Goal: Transaction & Acquisition: Purchase product/service

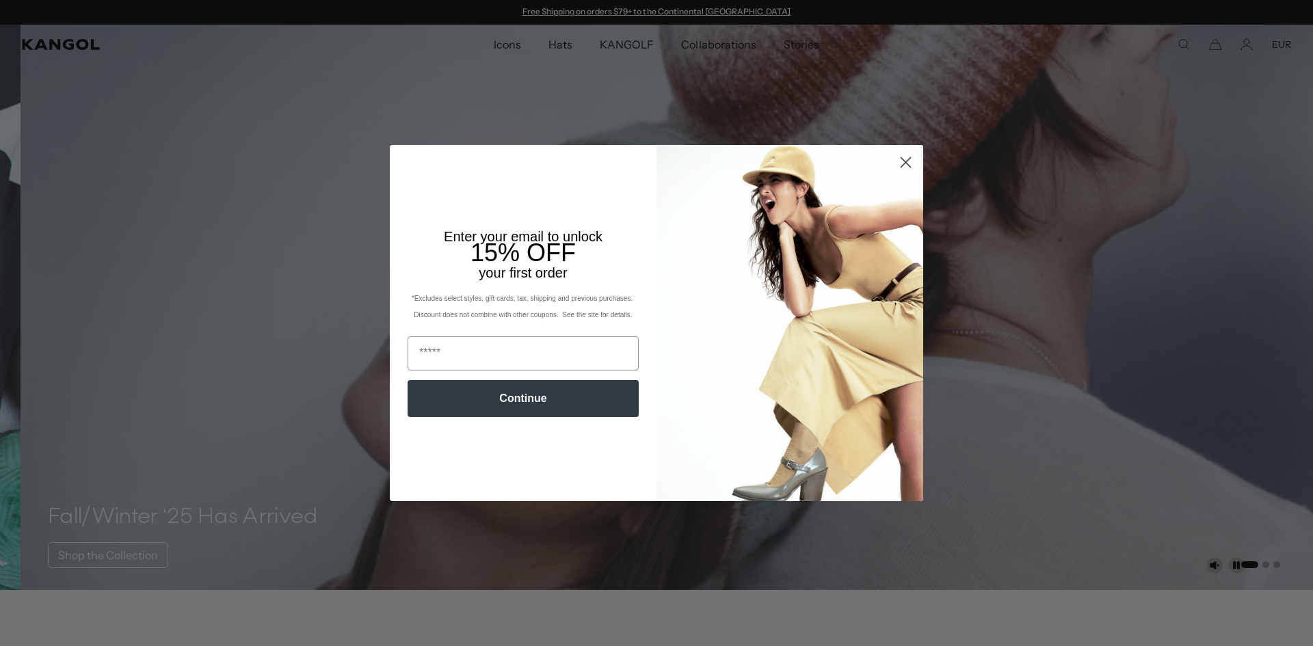
click at [908, 165] on circle "Close dialog" at bounding box center [906, 162] width 23 height 23
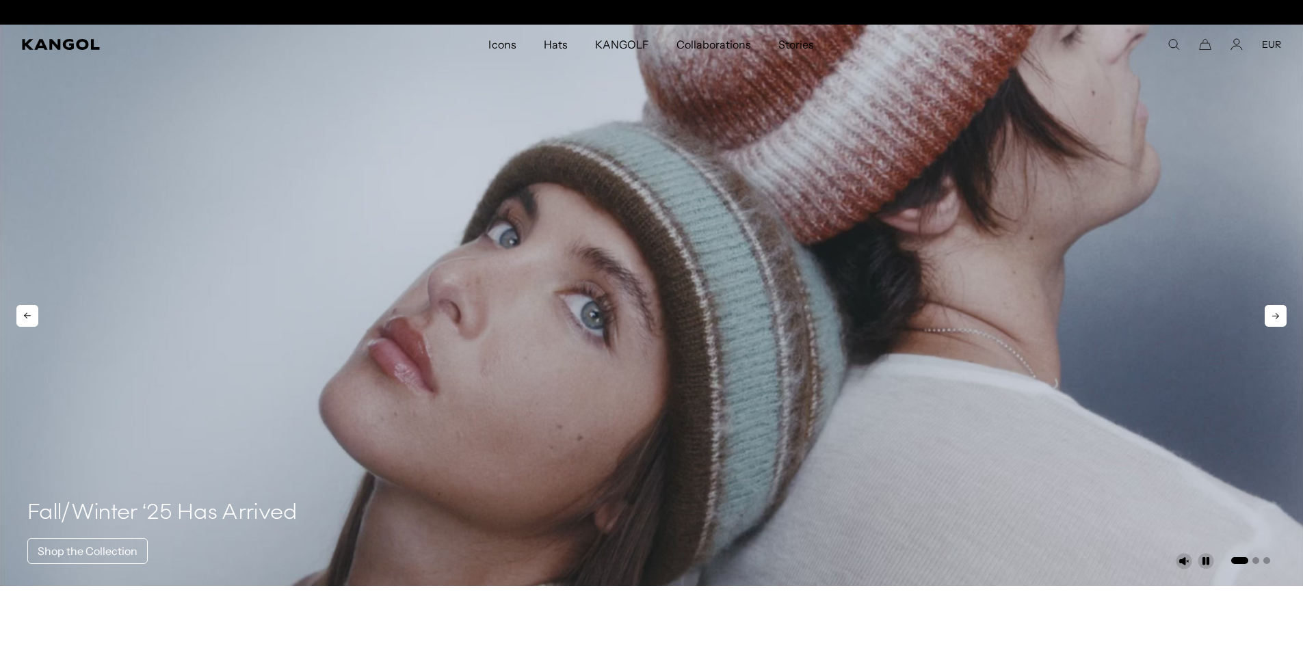
scroll to position [0, 282]
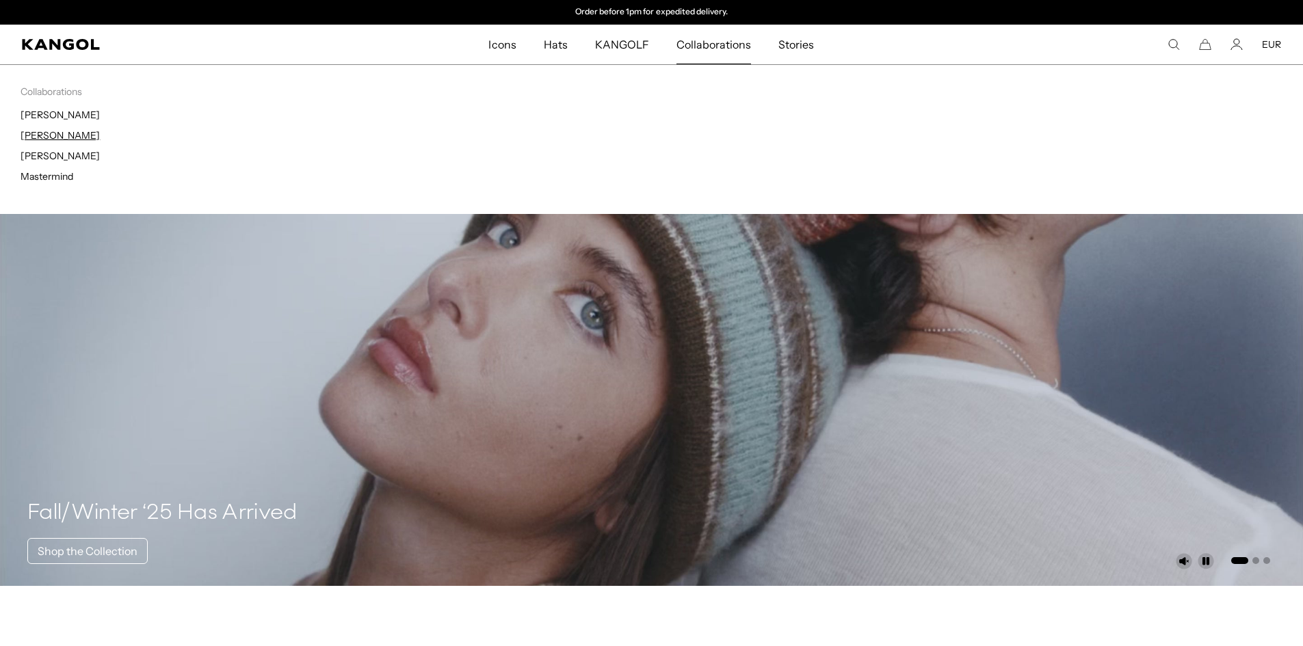
click at [54, 138] on link "[PERSON_NAME]" at bounding box center [60, 135] width 79 height 12
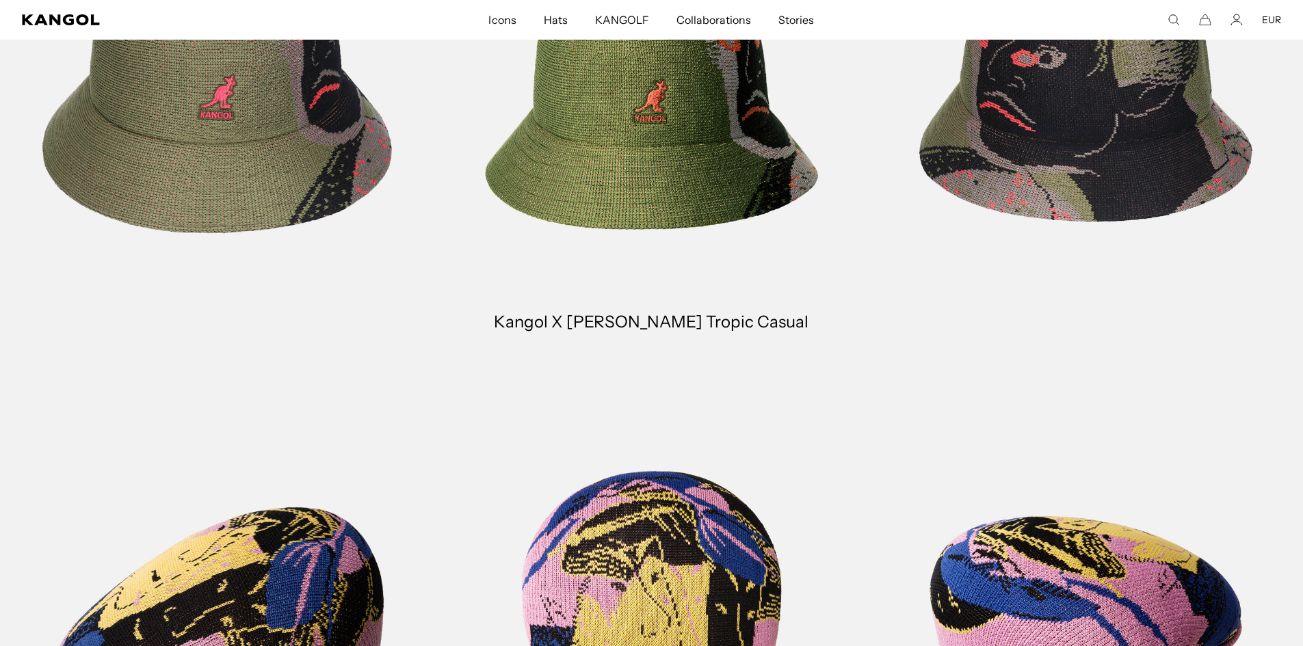
click at [315, 193] on link at bounding box center [217, 79] width 434 height 545
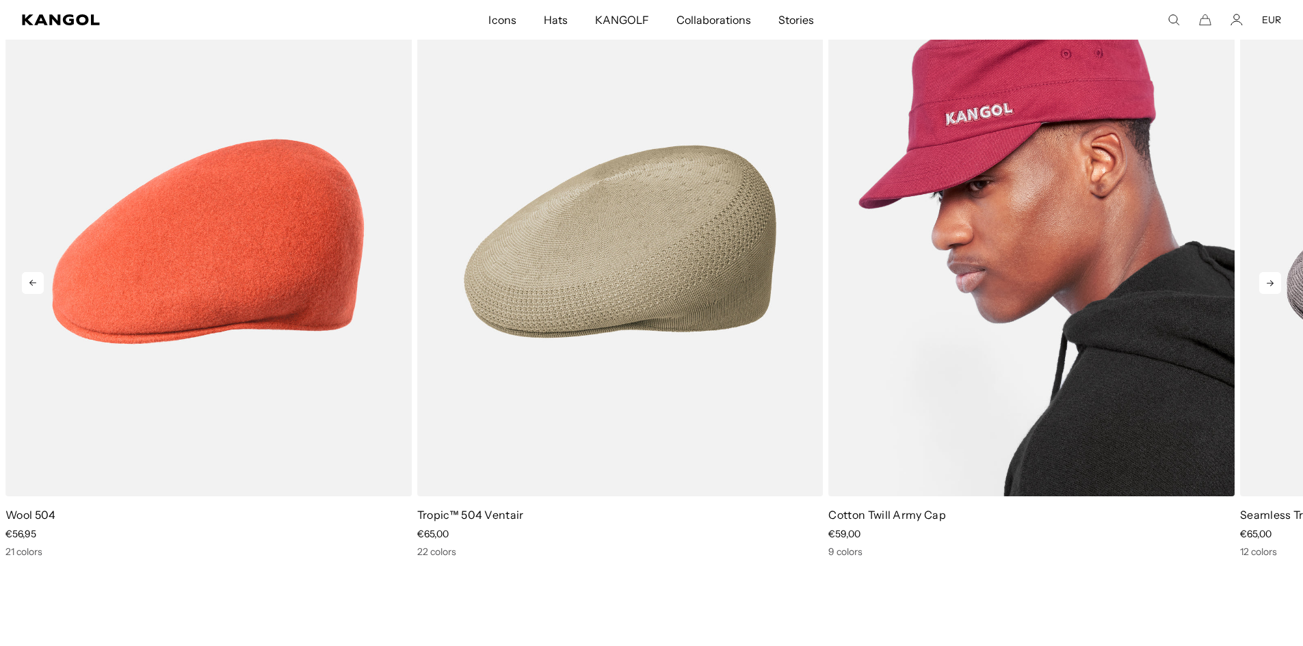
click at [1077, 350] on img "3 of 10" at bounding box center [1031, 242] width 406 height 510
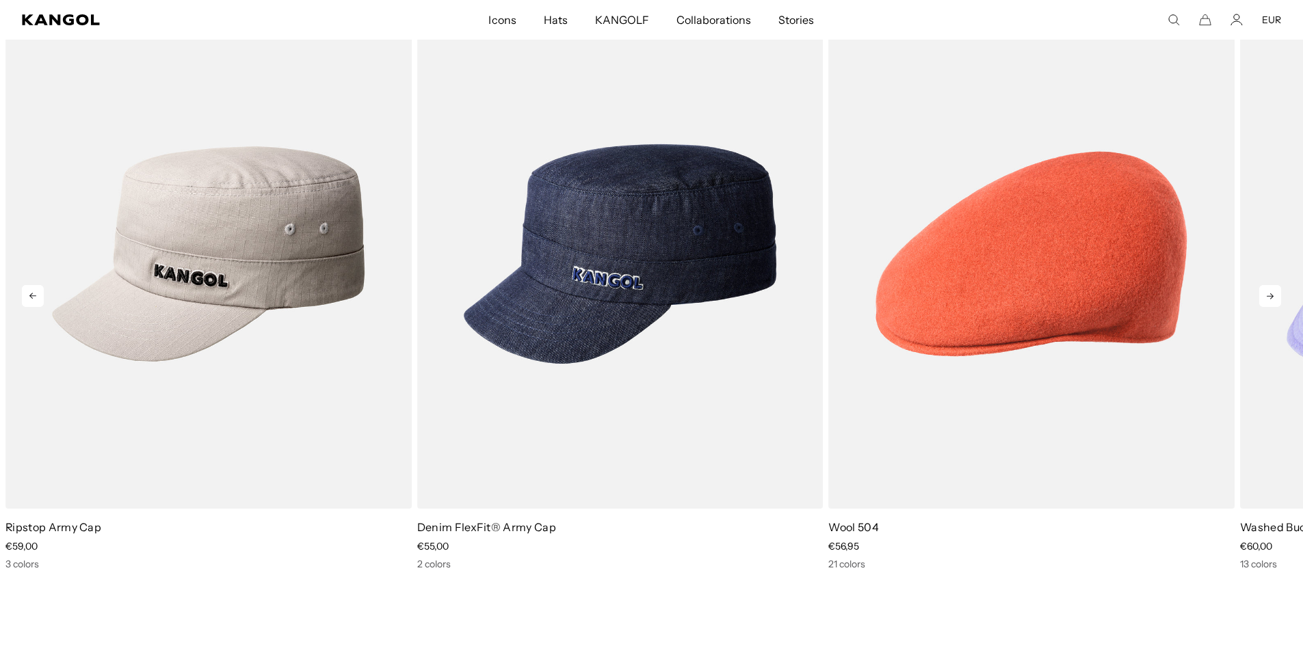
click at [1266, 292] on icon at bounding box center [1270, 296] width 22 height 22
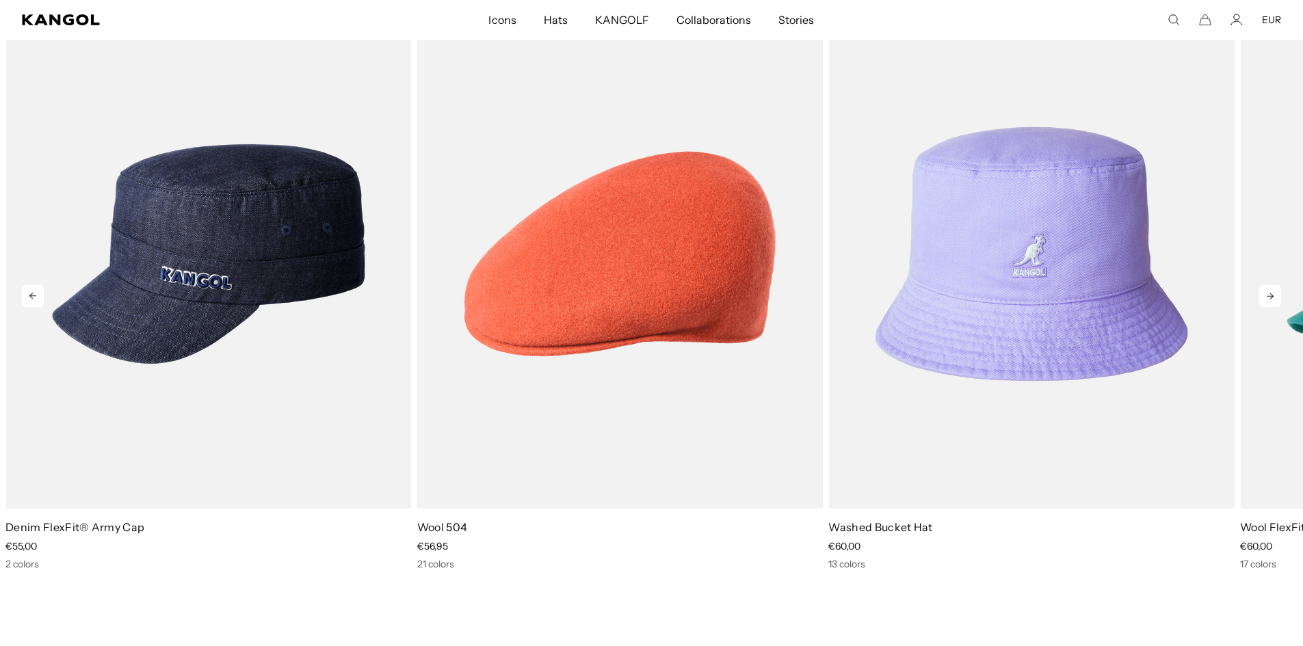
click at [1266, 292] on icon at bounding box center [1270, 296] width 22 height 22
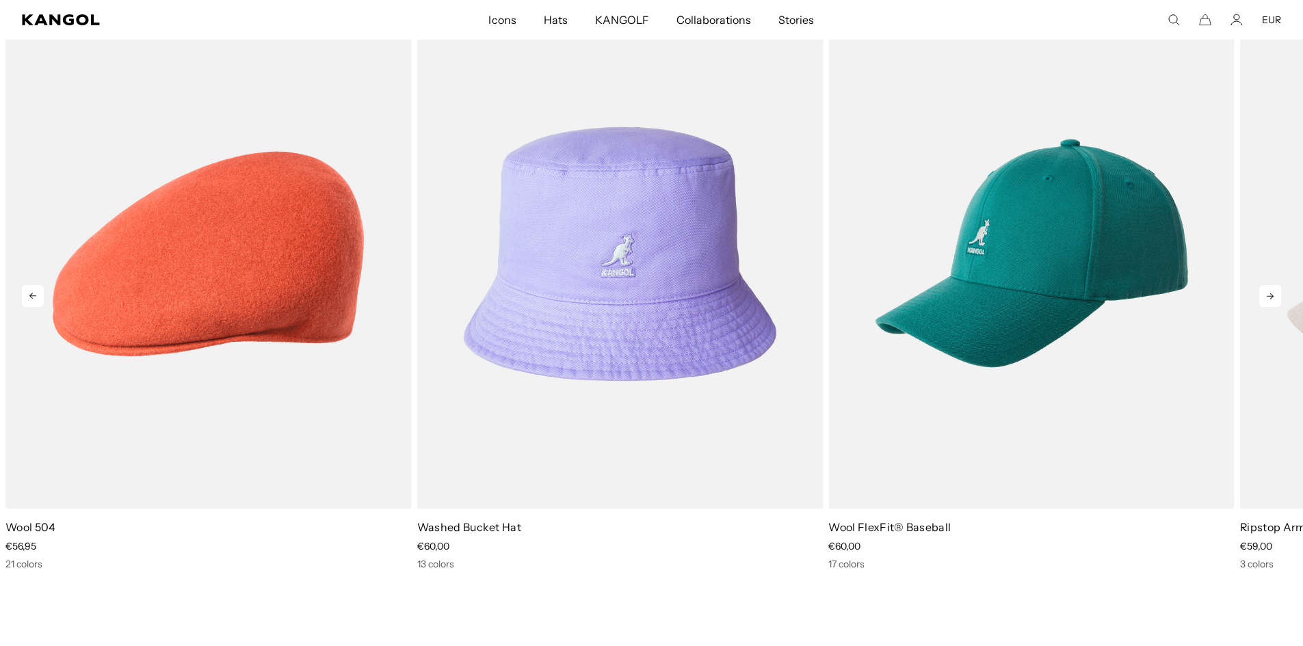
scroll to position [0, 282]
click at [1266, 292] on icon at bounding box center [1270, 296] width 22 height 22
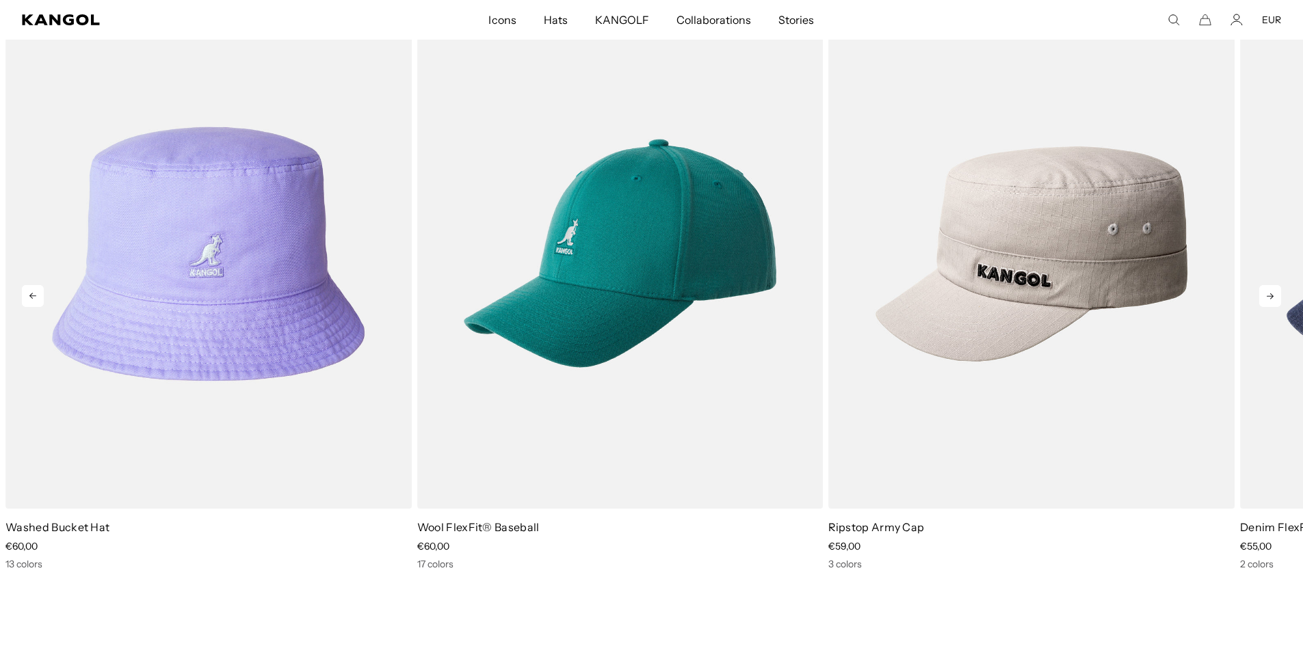
click at [1266, 292] on icon at bounding box center [1270, 296] width 22 height 22
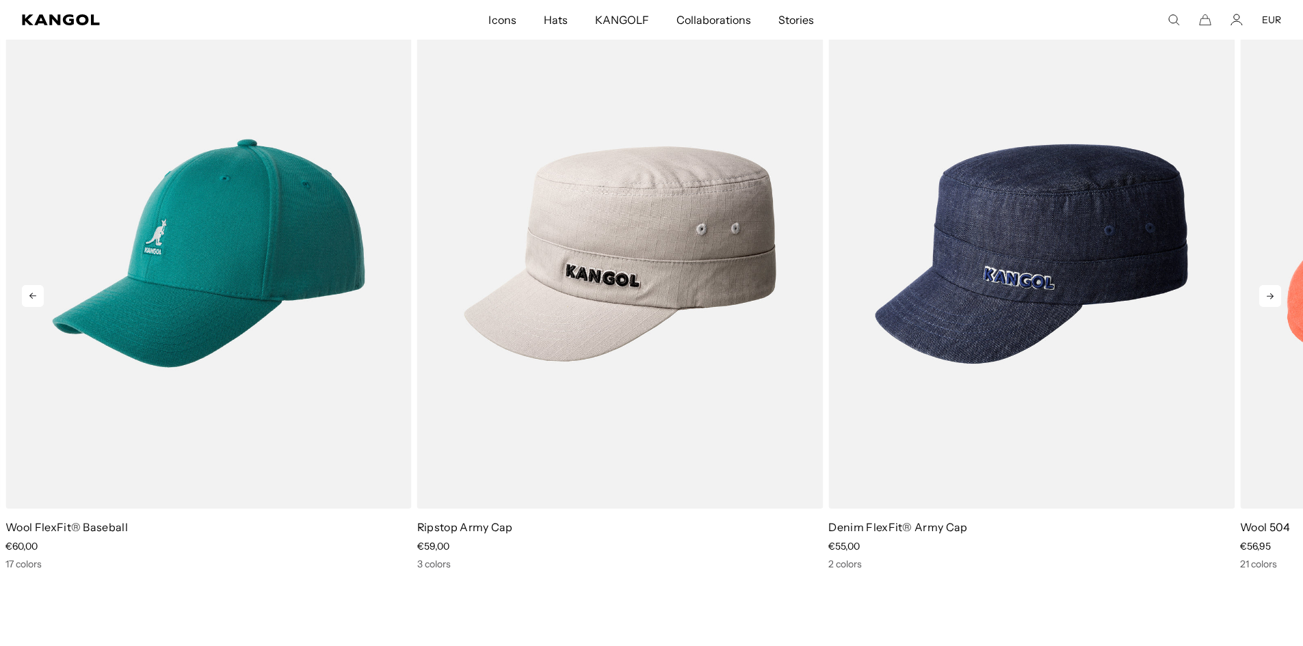
click at [1266, 292] on icon at bounding box center [1270, 296] width 22 height 22
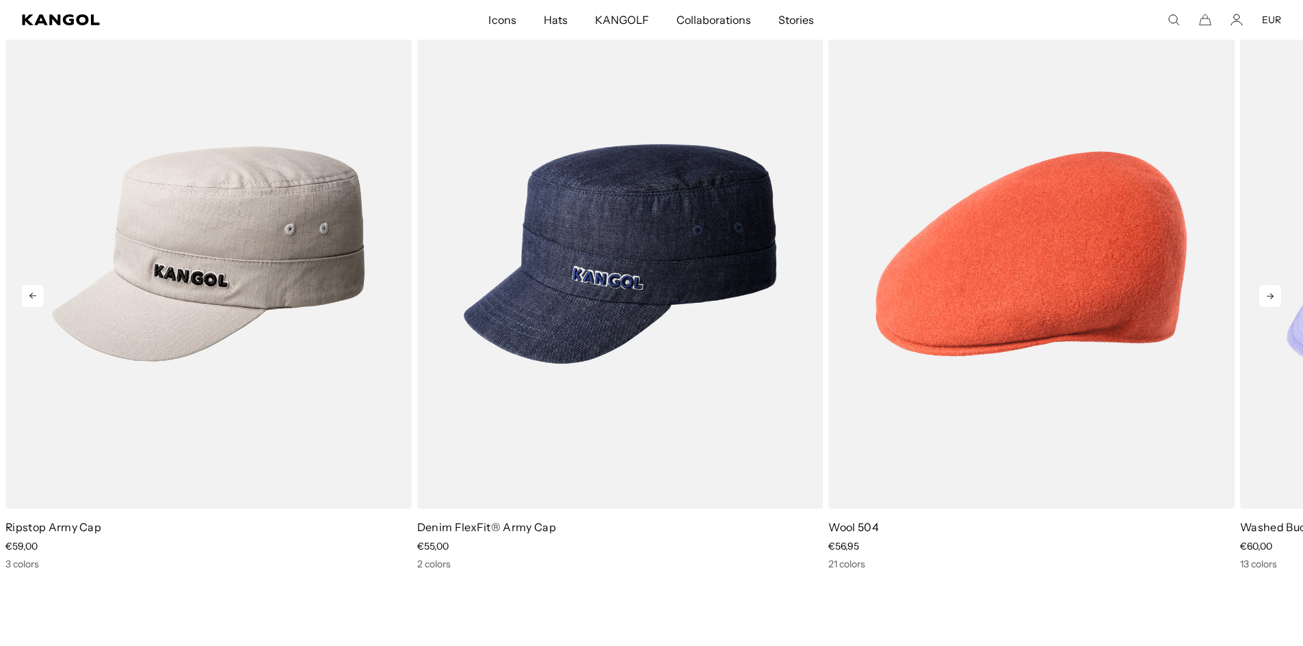
scroll to position [0, 0]
click at [1266, 292] on icon at bounding box center [1270, 296] width 22 height 22
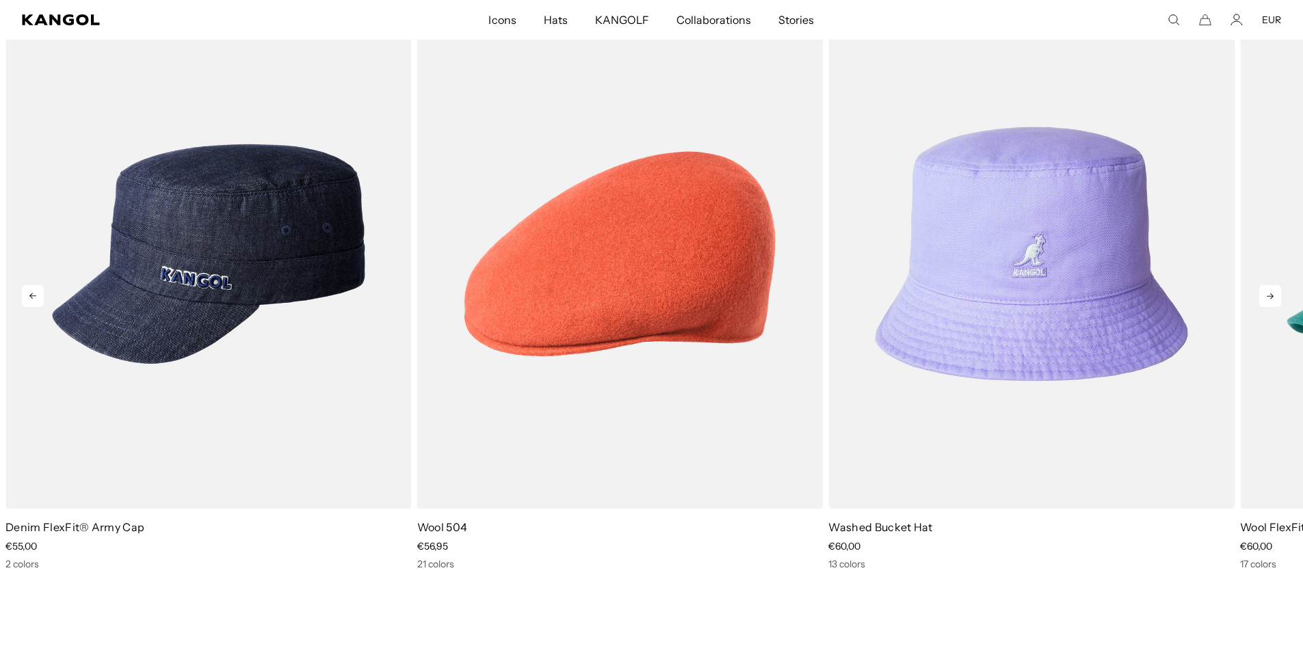
click at [1266, 292] on icon at bounding box center [1270, 296] width 22 height 22
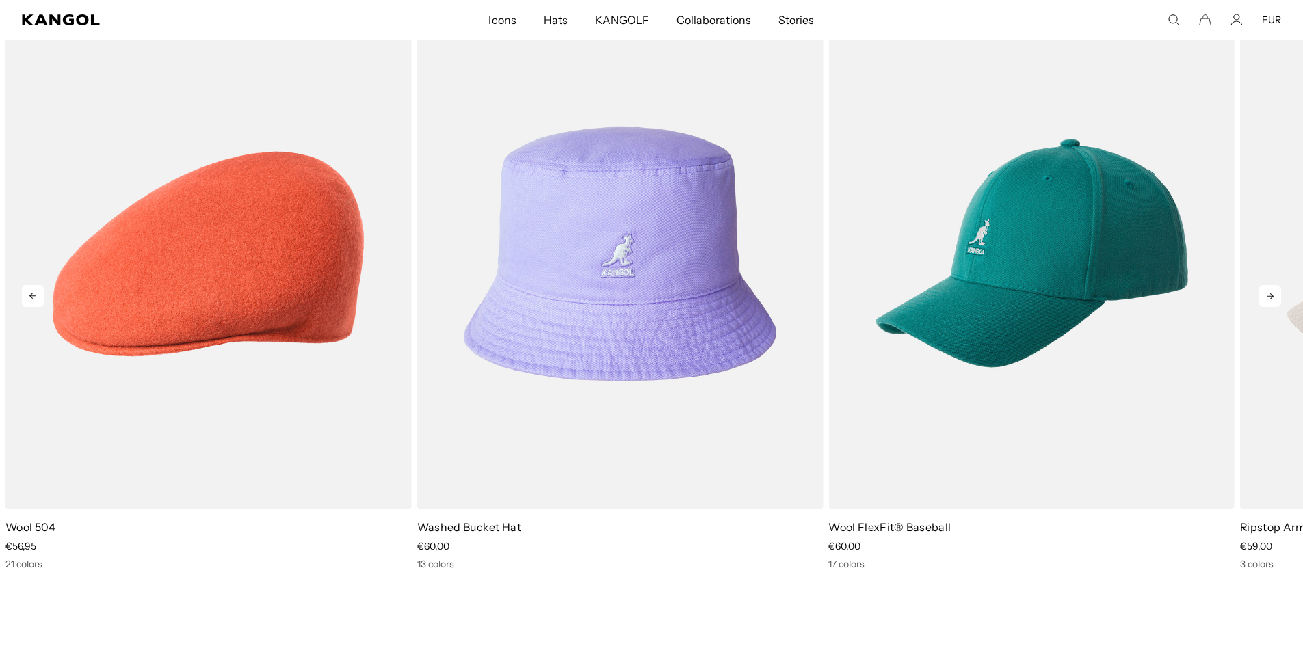
click at [1266, 292] on icon at bounding box center [1270, 296] width 22 height 22
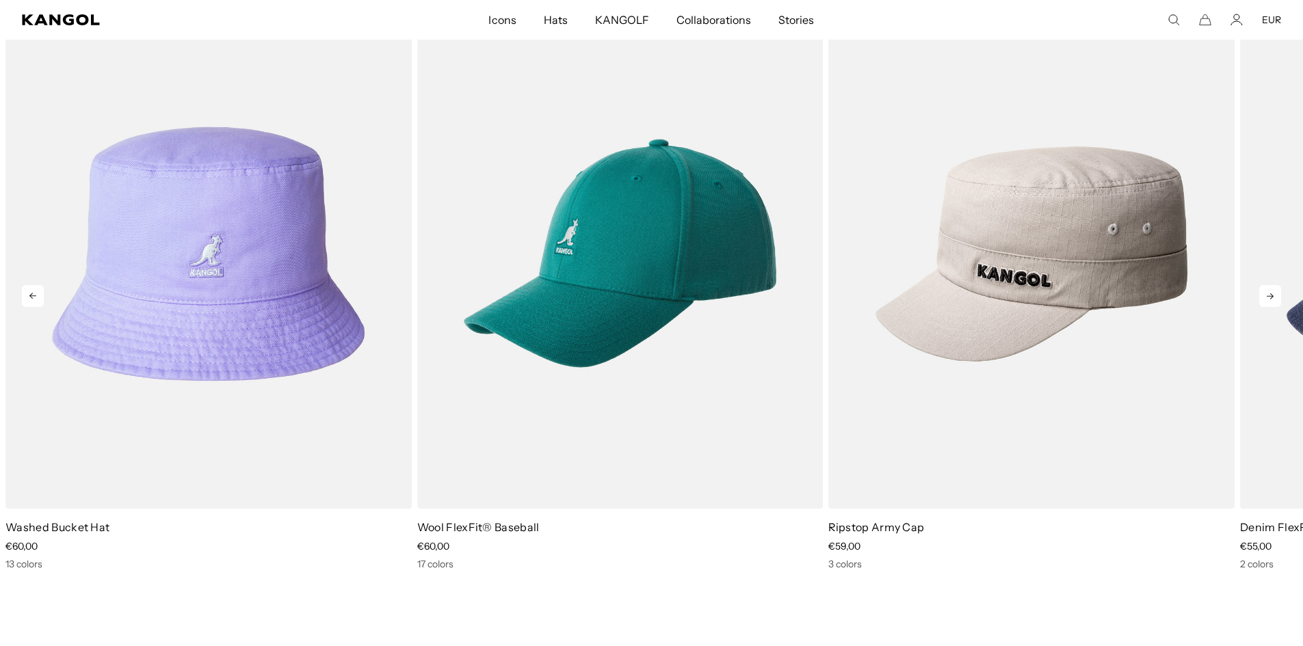
click at [1266, 292] on icon at bounding box center [1270, 296] width 22 height 22
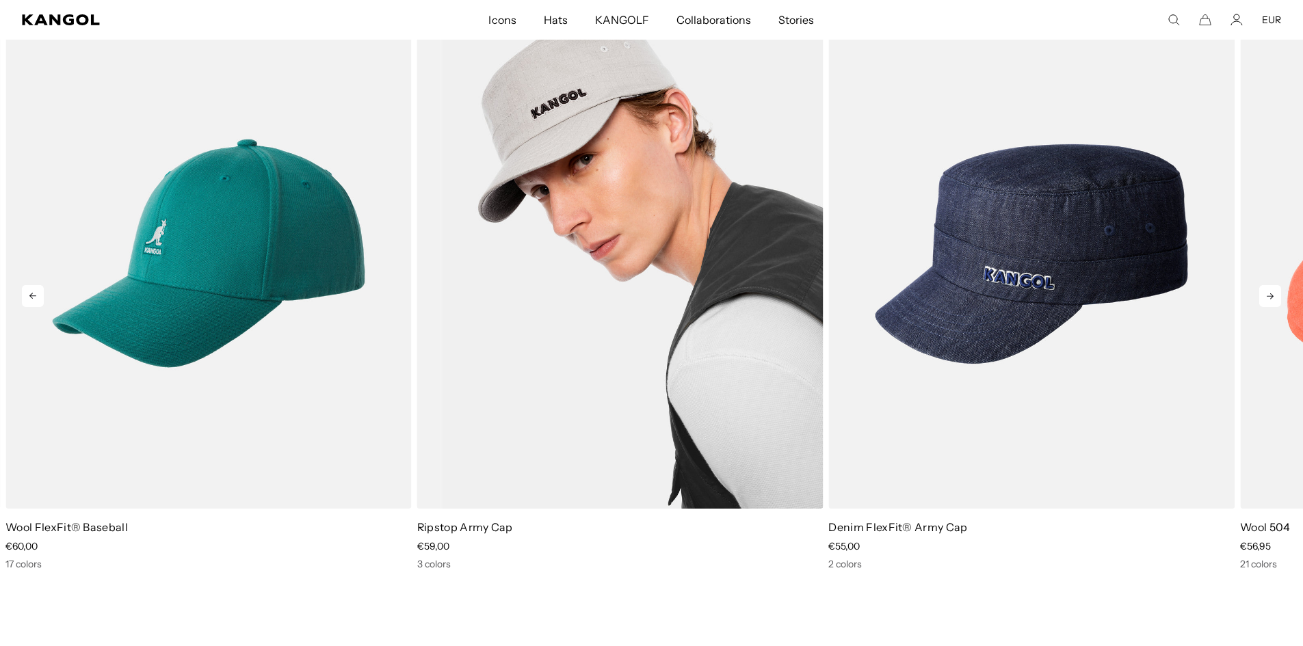
scroll to position [0, 282]
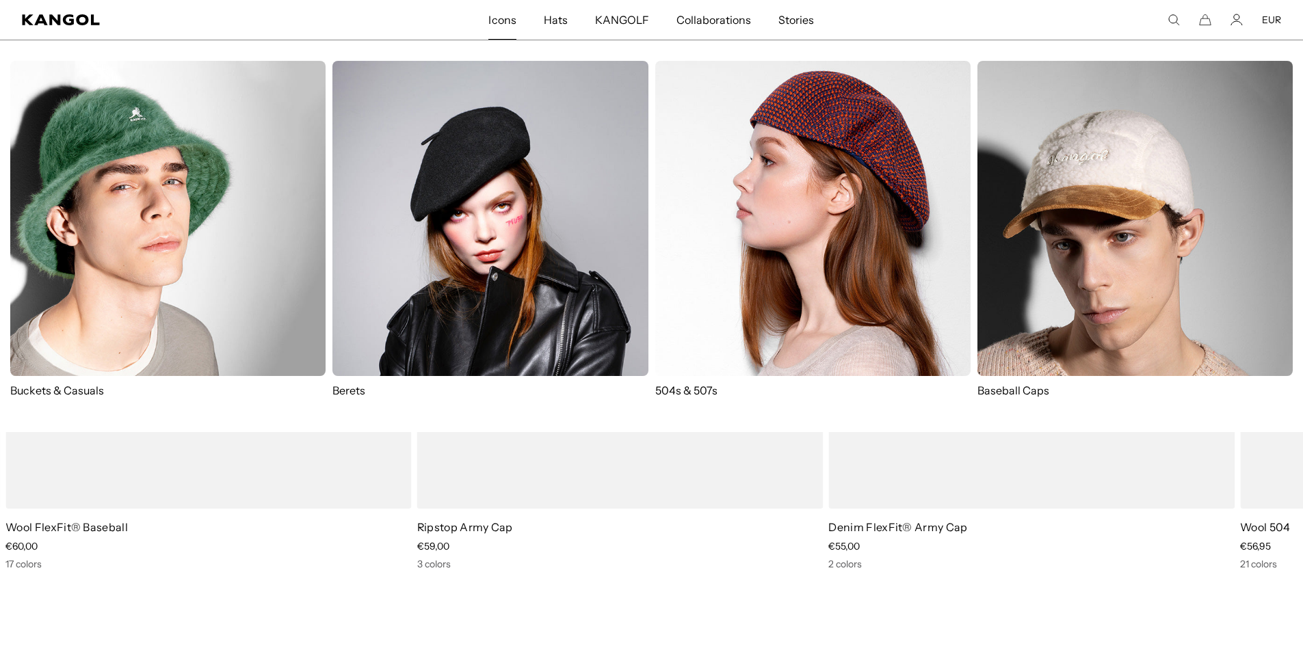
click at [1004, 246] on img at bounding box center [1135, 218] width 315 height 315
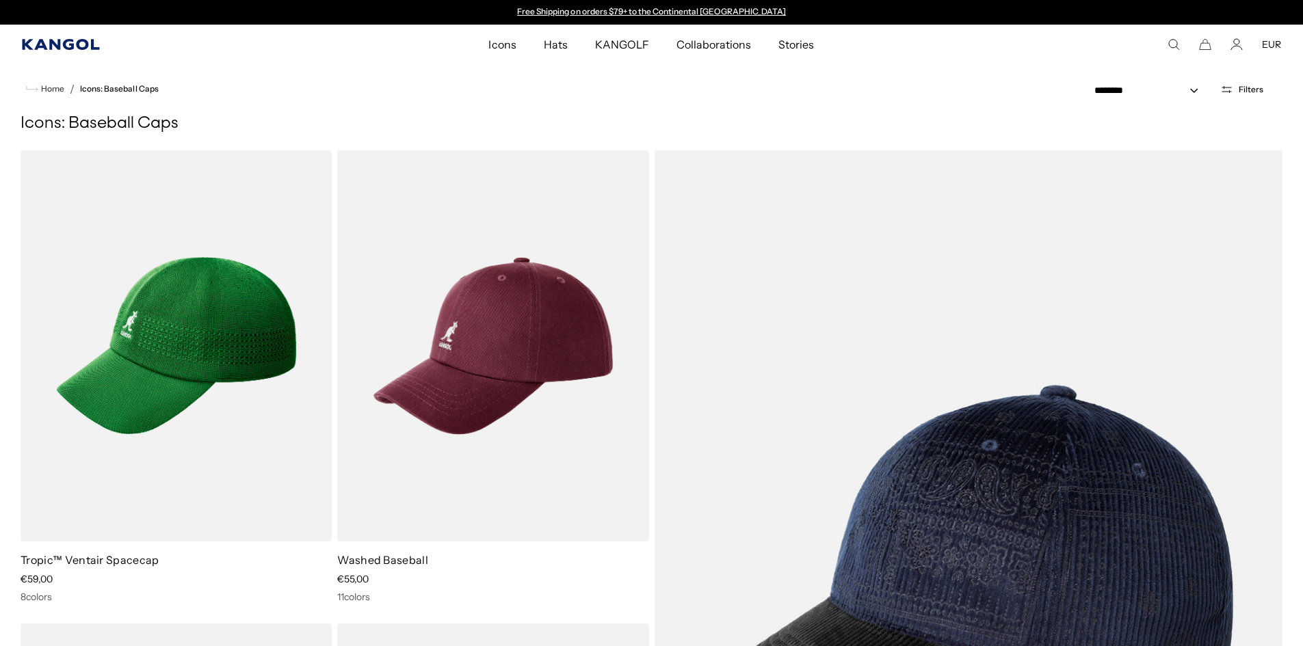
click at [62, 40] on icon "Kangol" at bounding box center [61, 44] width 79 height 11
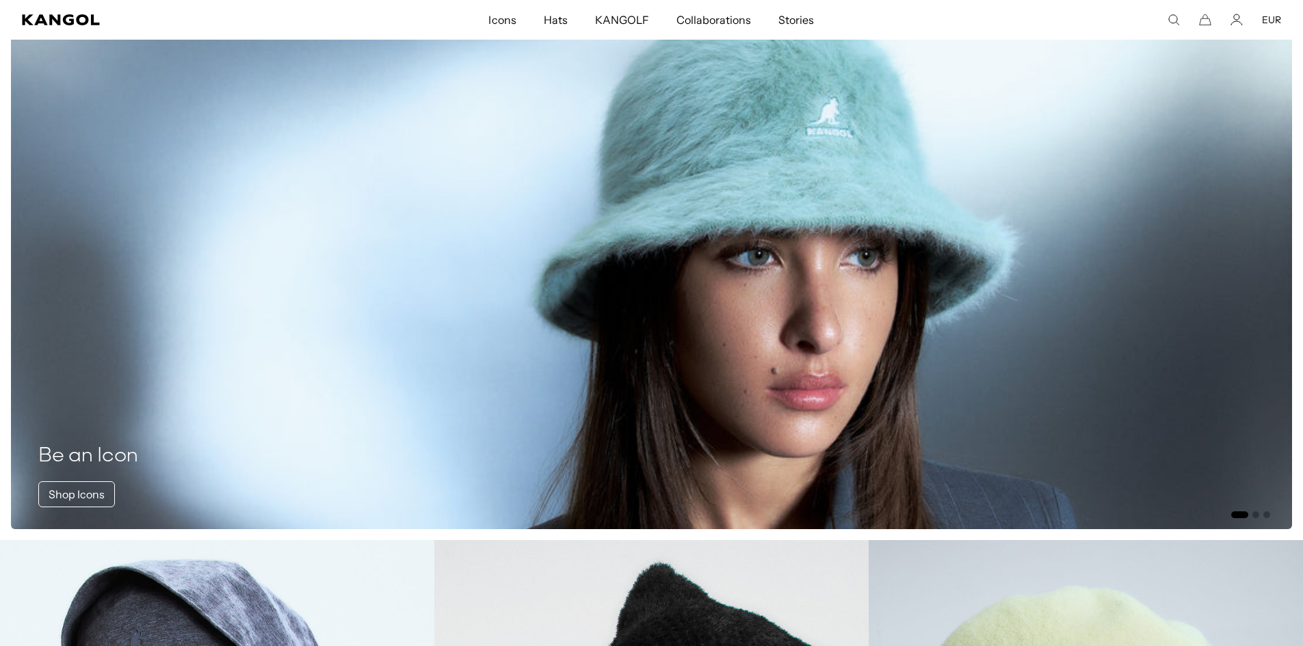
scroll to position [0, 282]
